Goal: Task Accomplishment & Management: Use online tool/utility

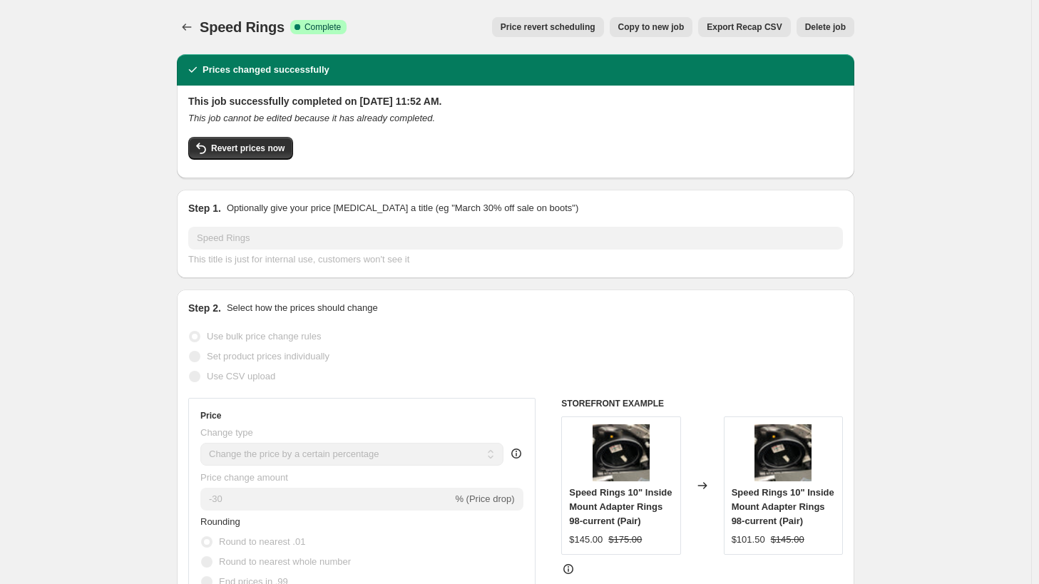
select select "percentage"
select select "vendor"
drag, startPoint x: 178, startPoint y: 14, endPoint x: 182, endPoint y: 28, distance: 14.7
click at [182, 28] on button "Price change jobs" at bounding box center [187, 27] width 20 height 20
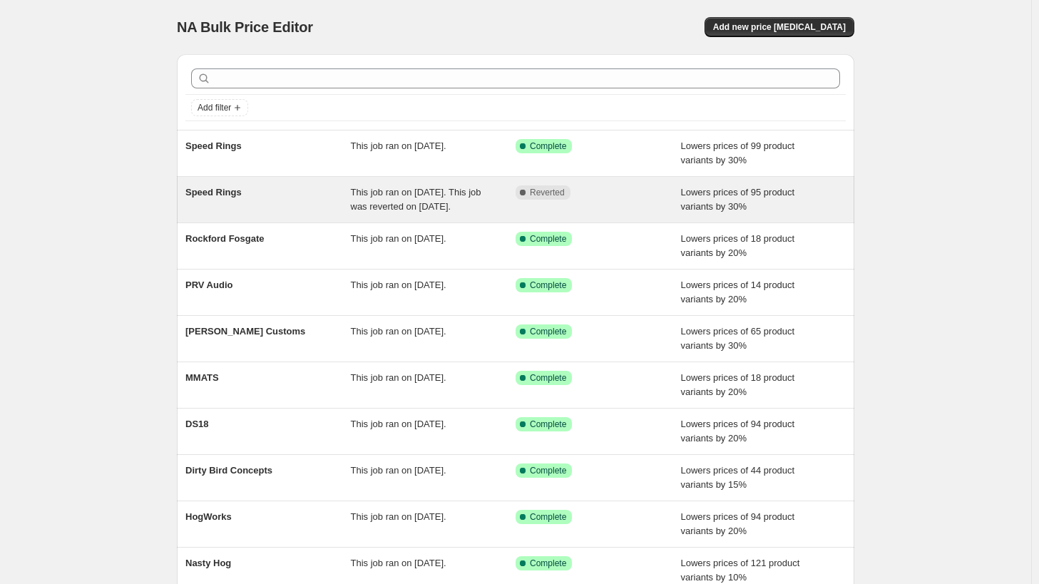
click at [419, 214] on div "This job ran on [DATE]. This job was reverted on [DATE]." at bounding box center [433, 199] width 165 height 29
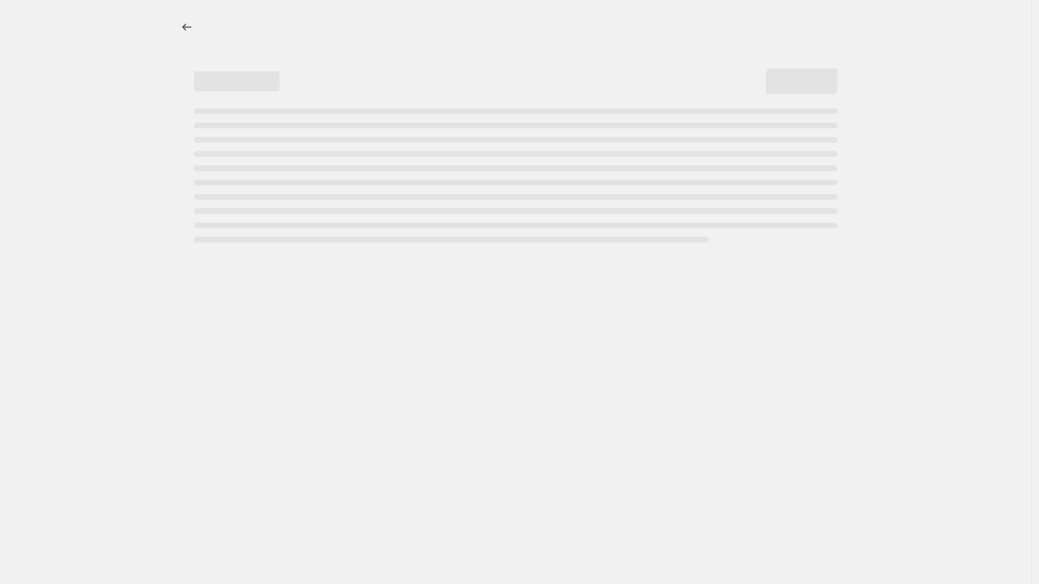
select select "percentage"
select select "vendor"
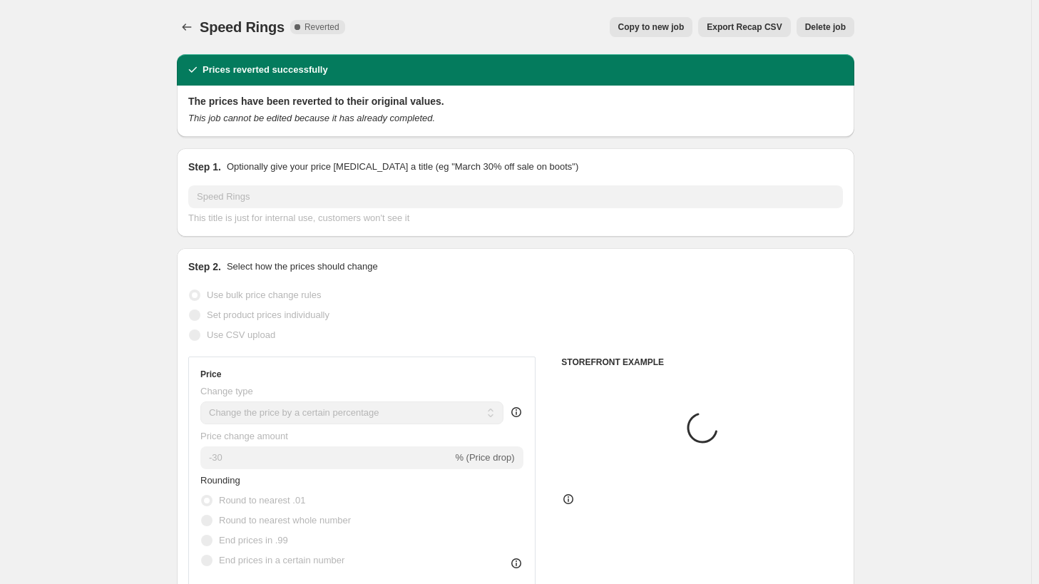
click at [837, 14] on div "Speed Rings. This page is ready Speed Rings Complete Reverted Copy to new job E…" at bounding box center [516, 27] width 678 height 54
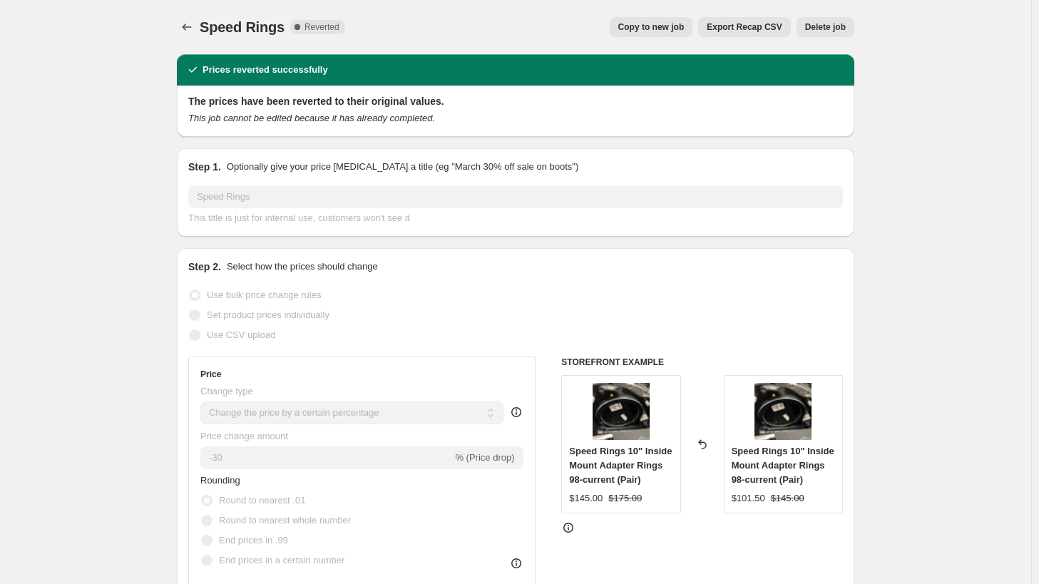
click at [827, 41] on div "Speed Rings. This page is ready Speed Rings Complete Reverted Copy to new job E…" at bounding box center [516, 27] width 678 height 54
click at [827, 21] on button "Delete job" at bounding box center [826, 27] width 58 height 20
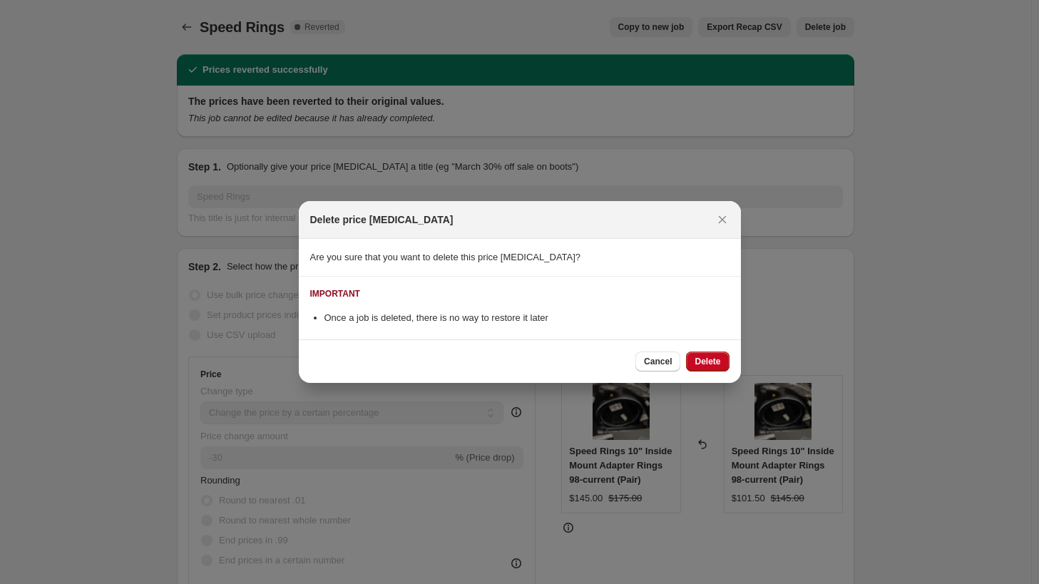
click at [722, 349] on div "Cancel Delete" at bounding box center [520, 361] width 442 height 44
click at [722, 350] on div "Cancel Delete" at bounding box center [520, 361] width 442 height 44
click at [717, 367] on button "Delete" at bounding box center [707, 362] width 43 height 20
